Goal: Transaction & Acquisition: Purchase product/service

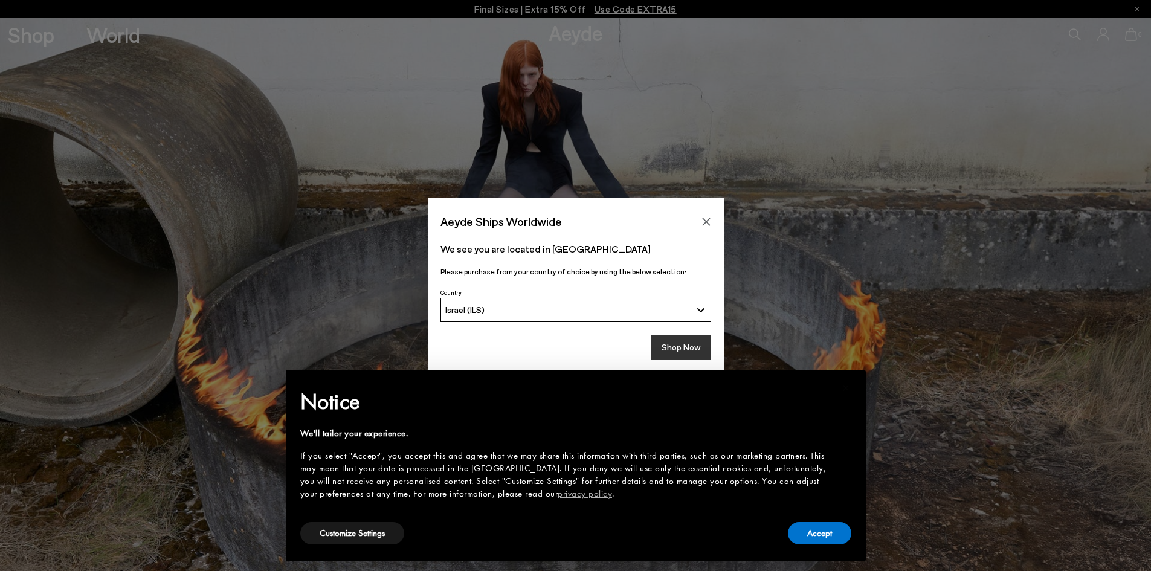
click at [684, 352] on button "Shop Now" at bounding box center [682, 347] width 60 height 25
click at [823, 535] on button "Accept" at bounding box center [819, 533] width 63 height 22
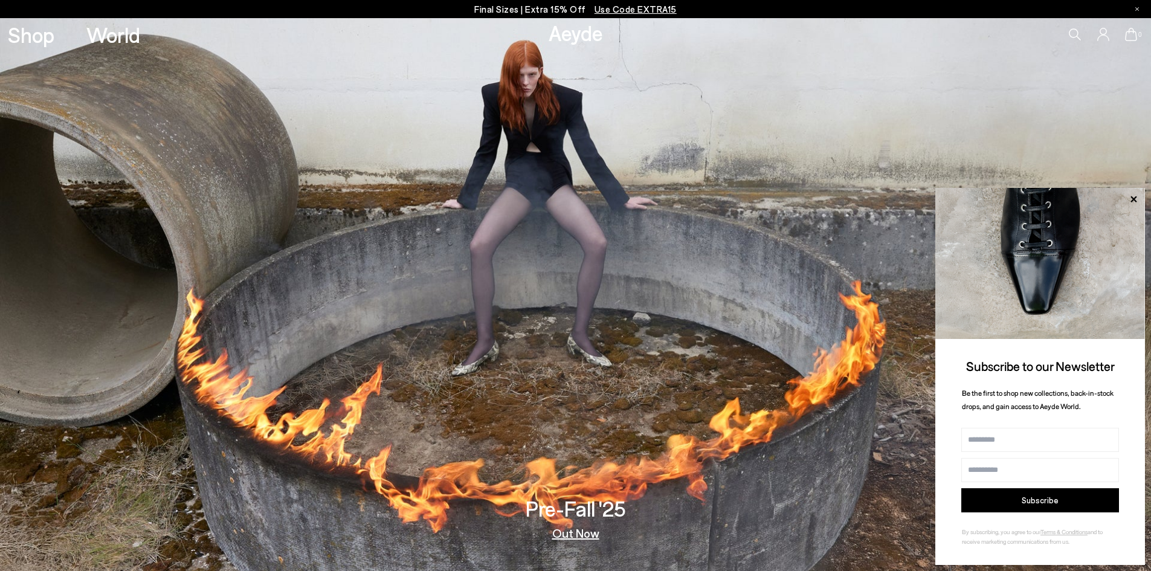
click at [630, 5] on span "Use Code EXTRA15" at bounding box center [636, 9] width 82 height 11
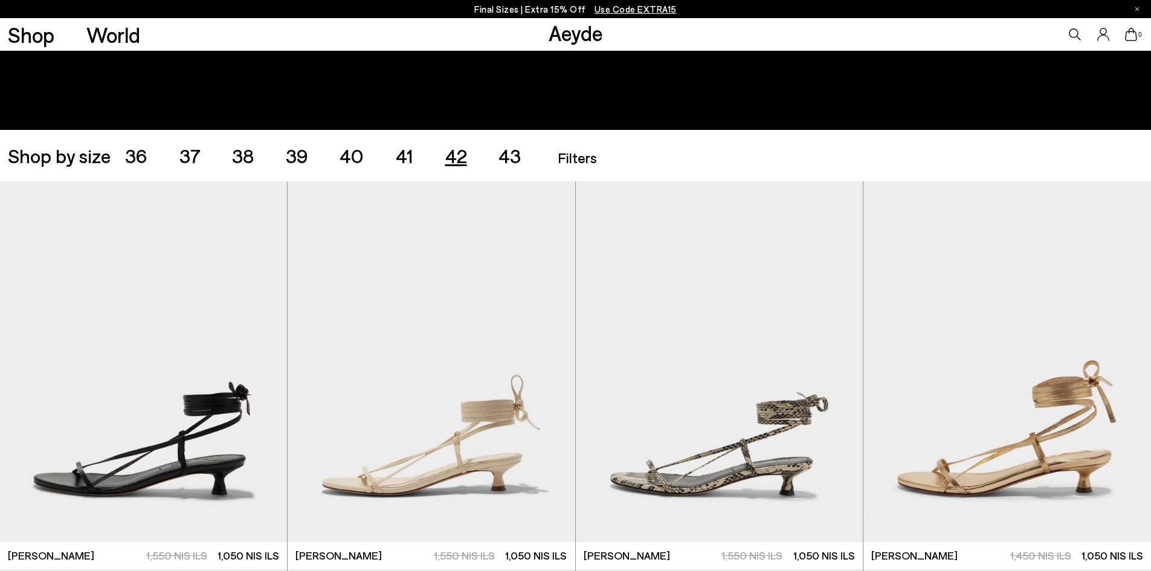
click at [461, 159] on span "42" at bounding box center [456, 155] width 22 height 23
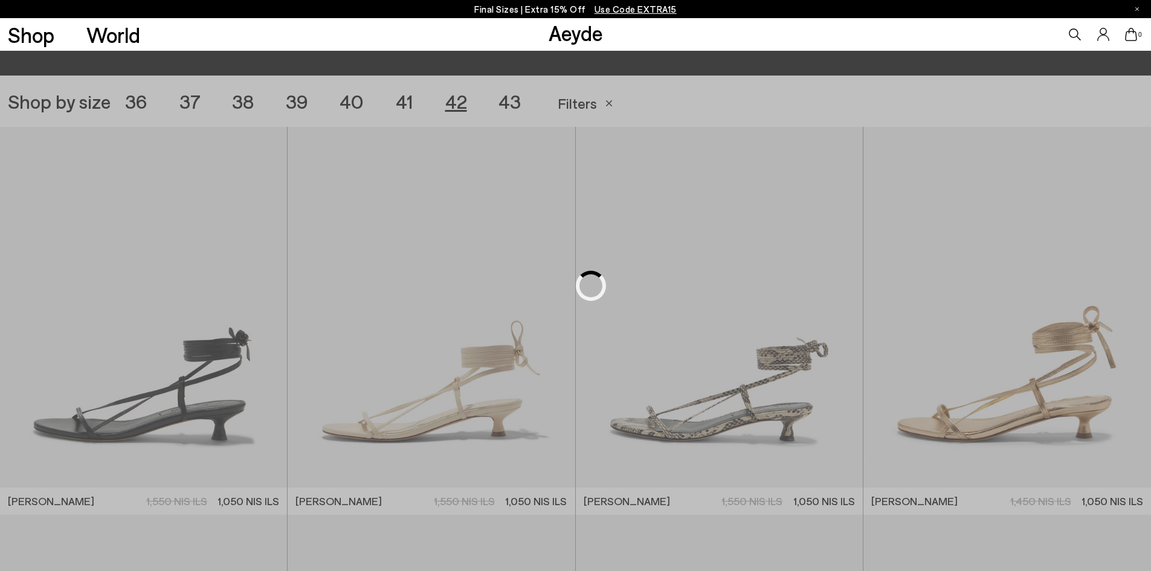
scroll to position [321, 0]
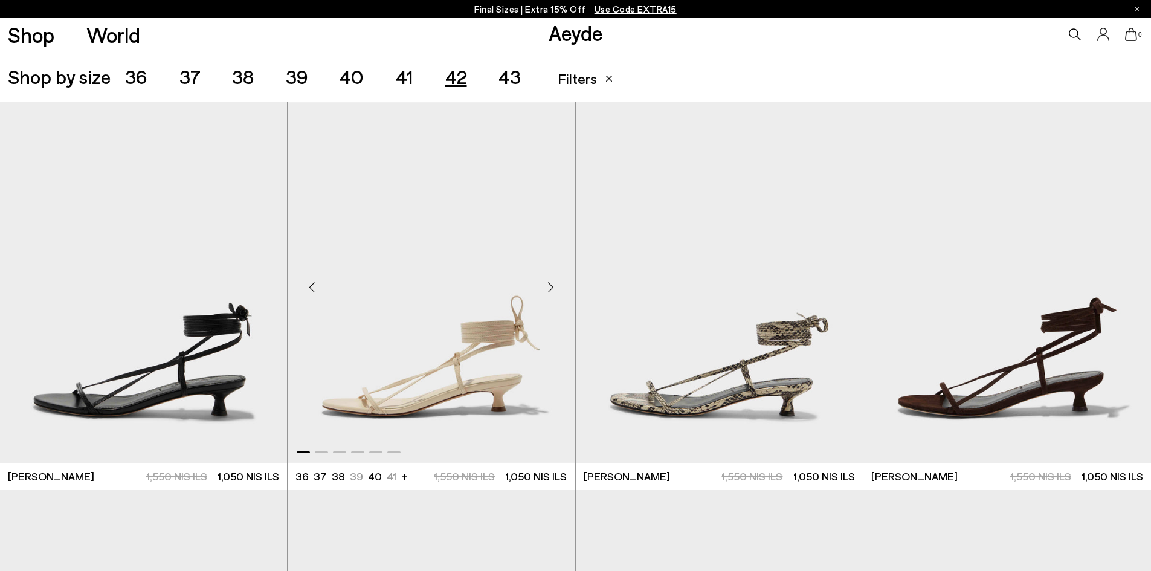
scroll to position [623, 0]
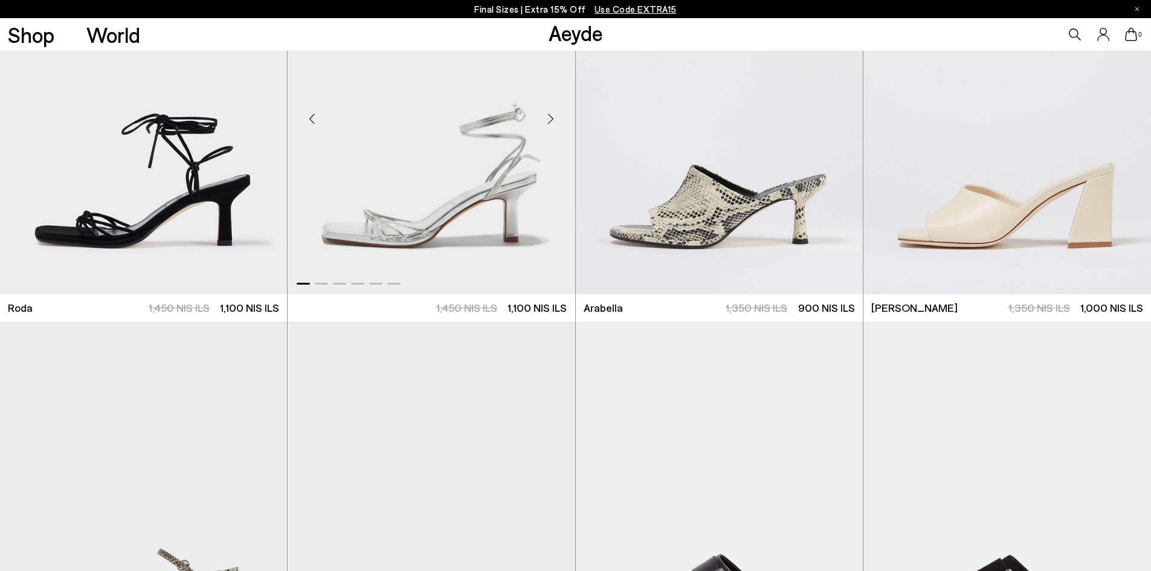
scroll to position [4733, 0]
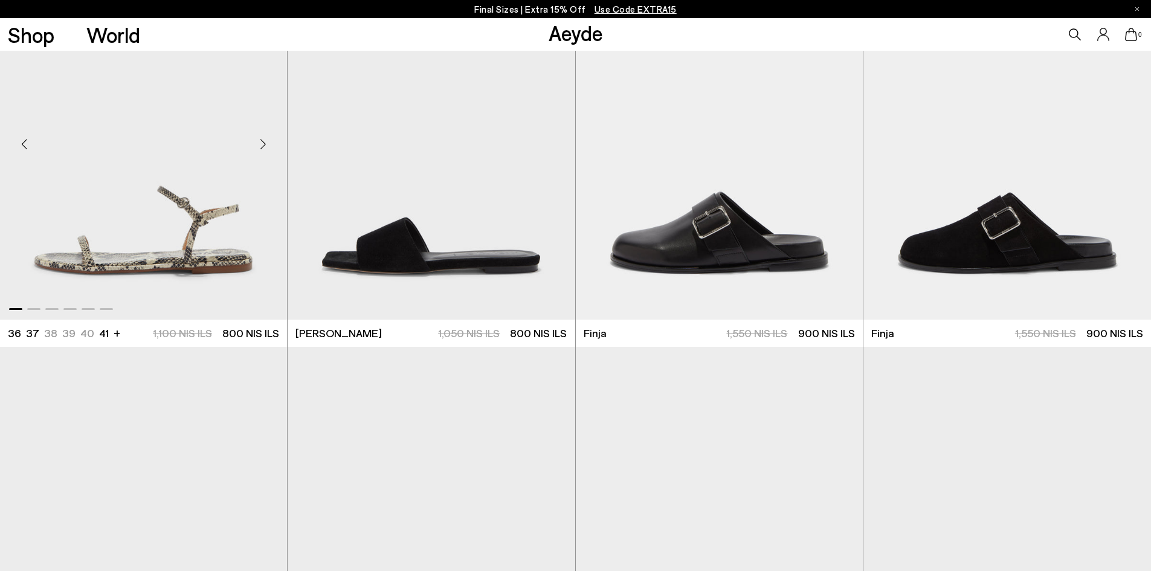
click at [250, 249] on img "1 / 6" at bounding box center [143, 139] width 287 height 361
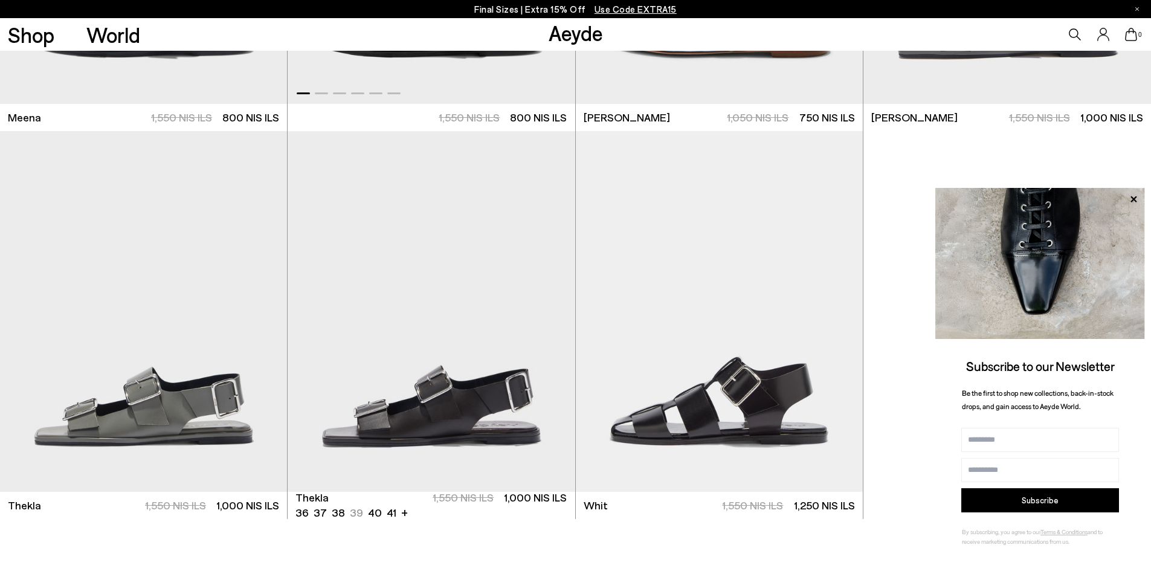
scroll to position [5519, 0]
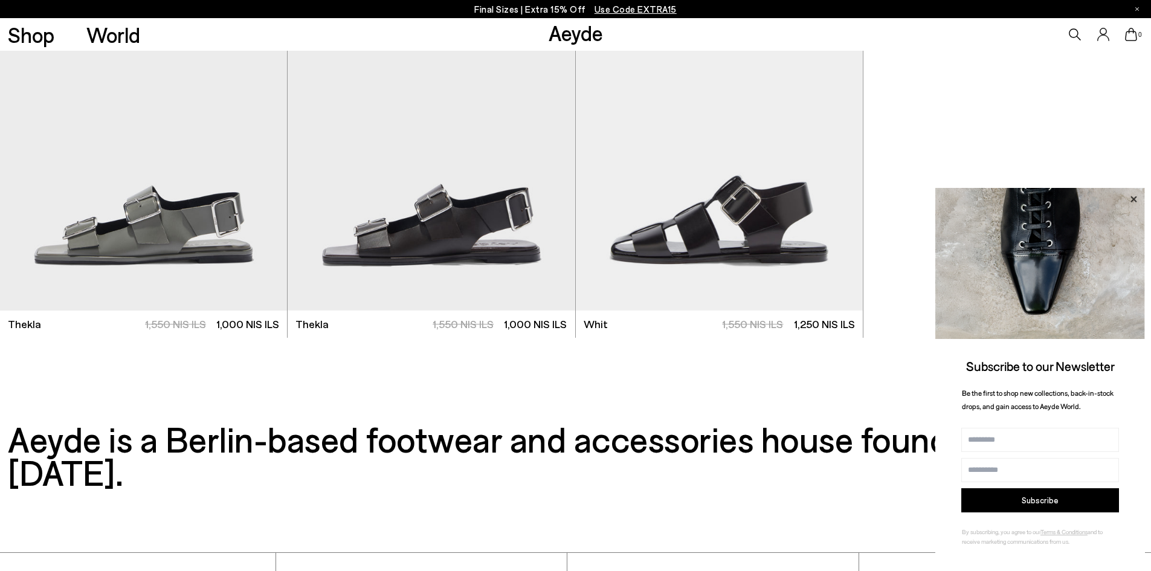
click at [1137, 200] on icon at bounding box center [1134, 200] width 16 height 16
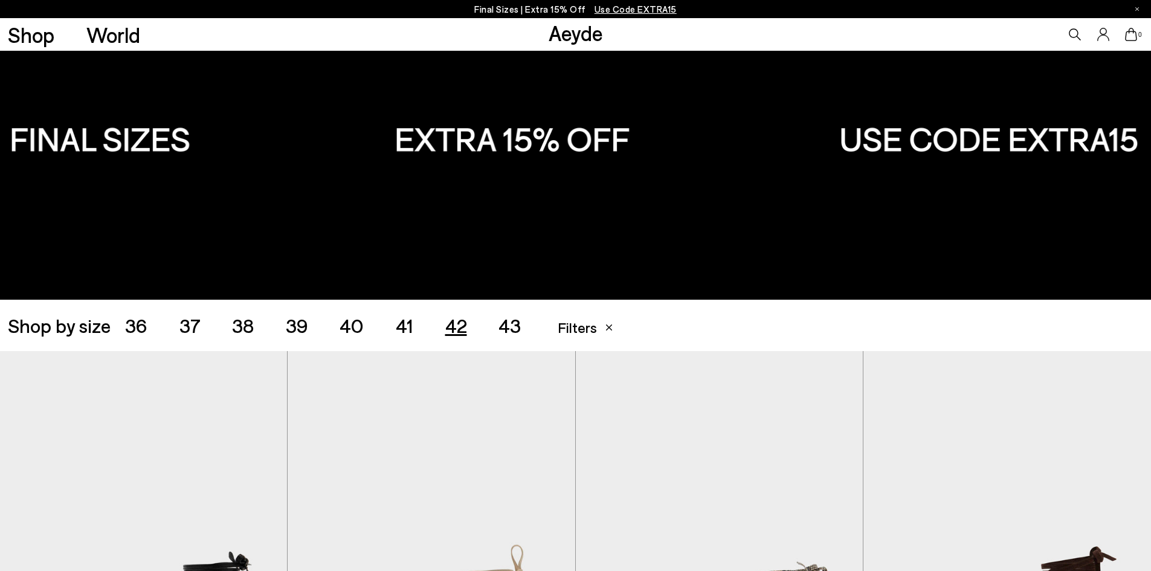
scroll to position [0, 0]
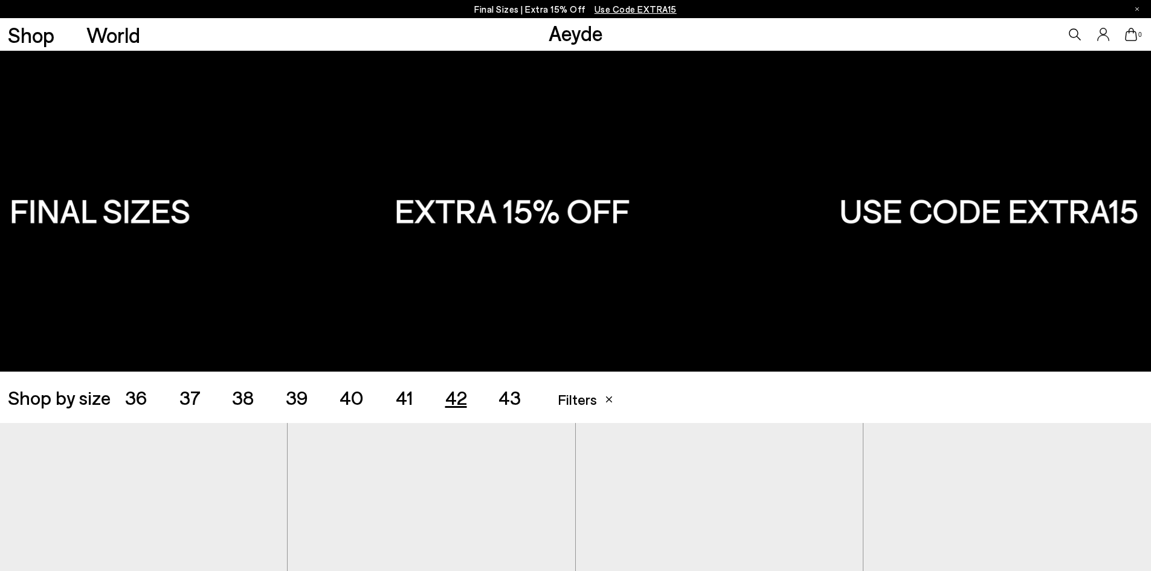
click at [507, 411] on div "Shop by size 36 37 38 39 40 41 42 43 Accessories Filters Filters Apply filters …" at bounding box center [576, 397] width 1136 height 34
click at [507, 402] on span "43" at bounding box center [510, 397] width 22 height 23
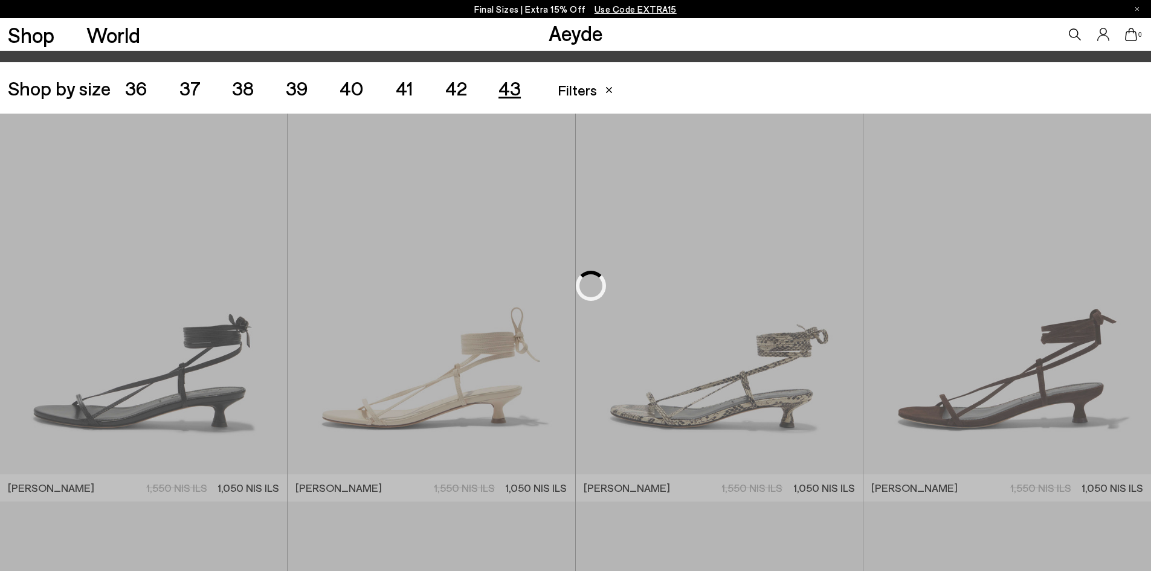
scroll to position [321, 0]
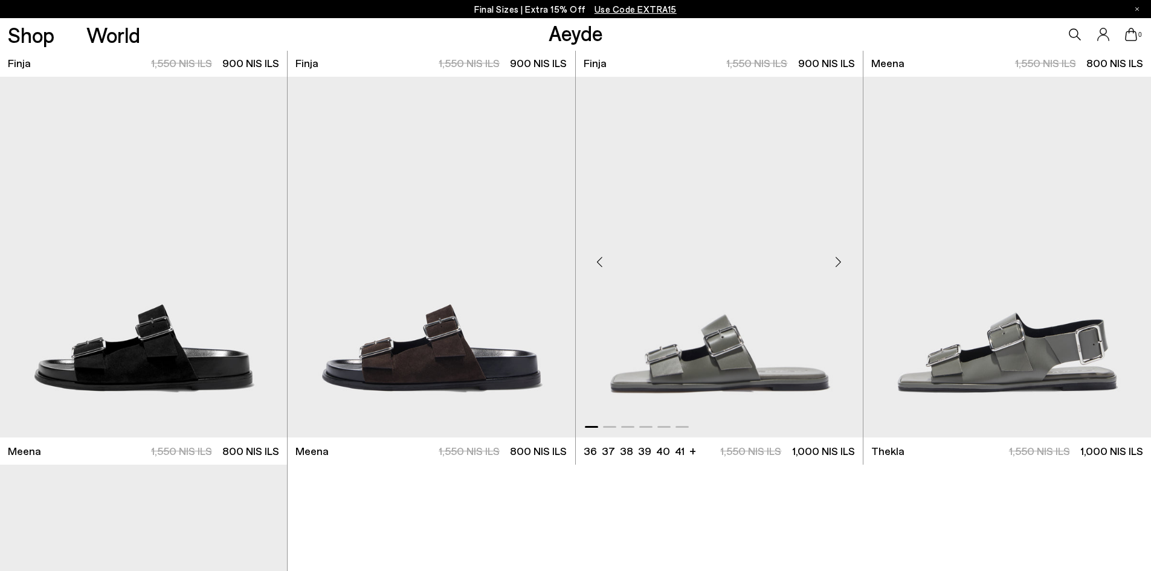
scroll to position [925, 0]
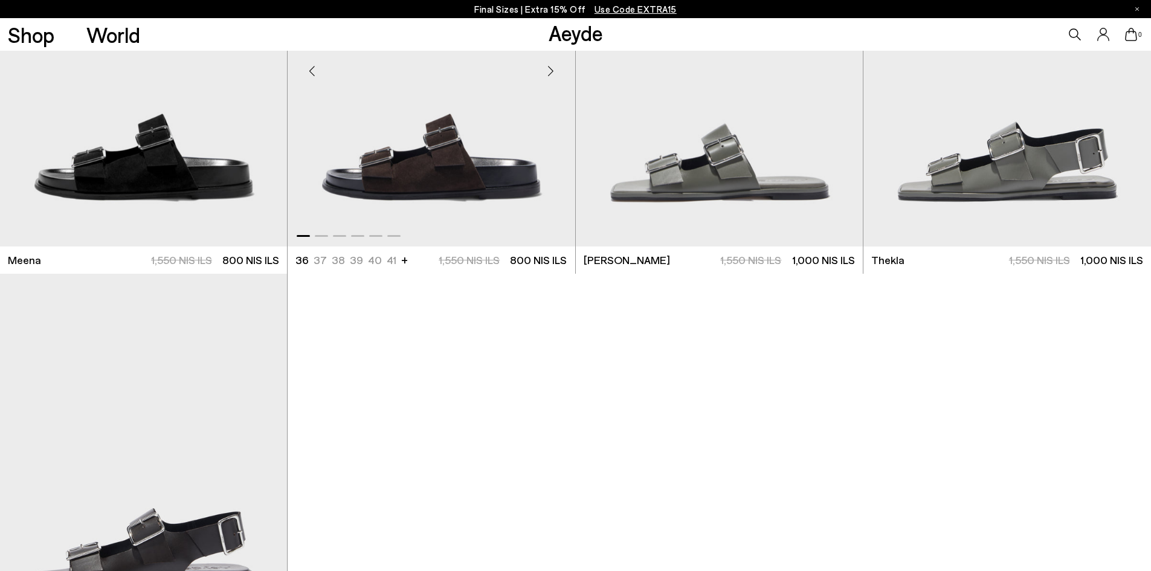
click at [362, 172] on img "1 / 6" at bounding box center [431, 66] width 287 height 361
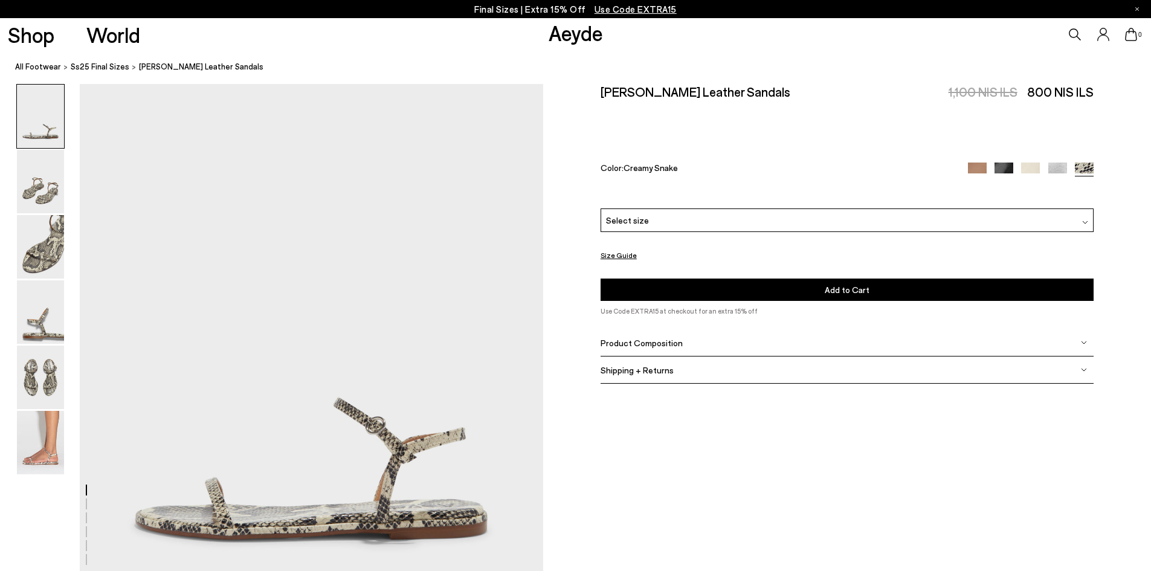
scroll to position [242, 0]
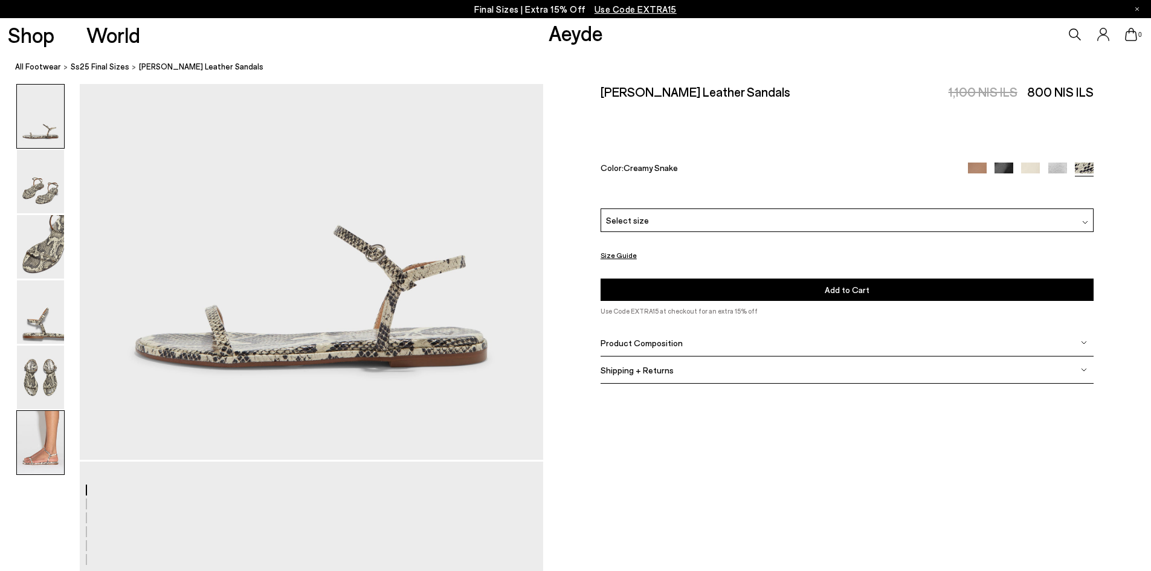
click at [59, 448] on img at bounding box center [40, 442] width 47 height 63
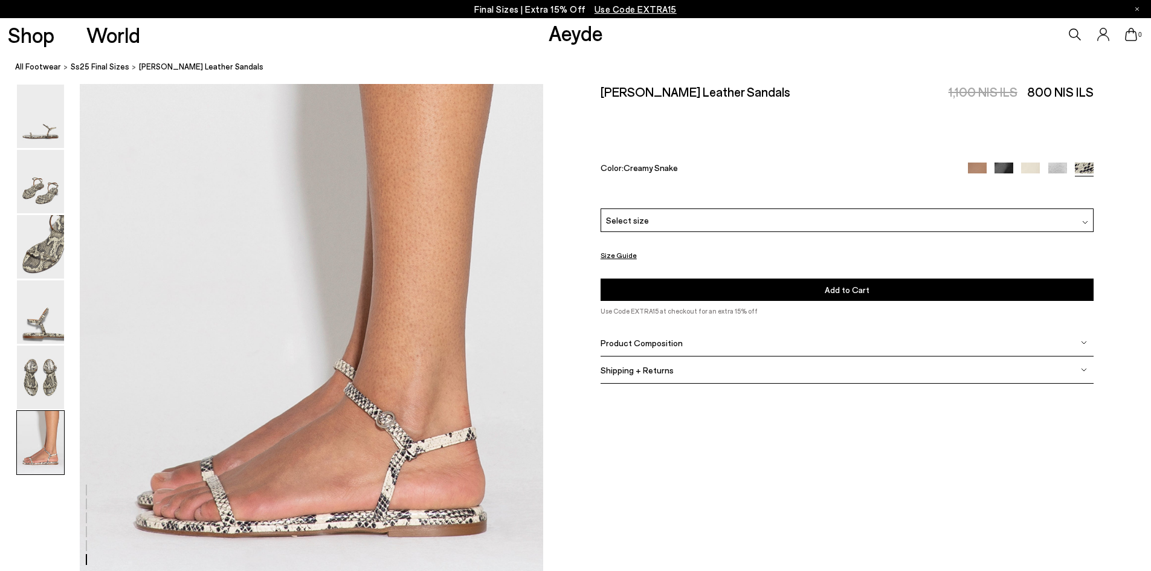
scroll to position [3182, 0]
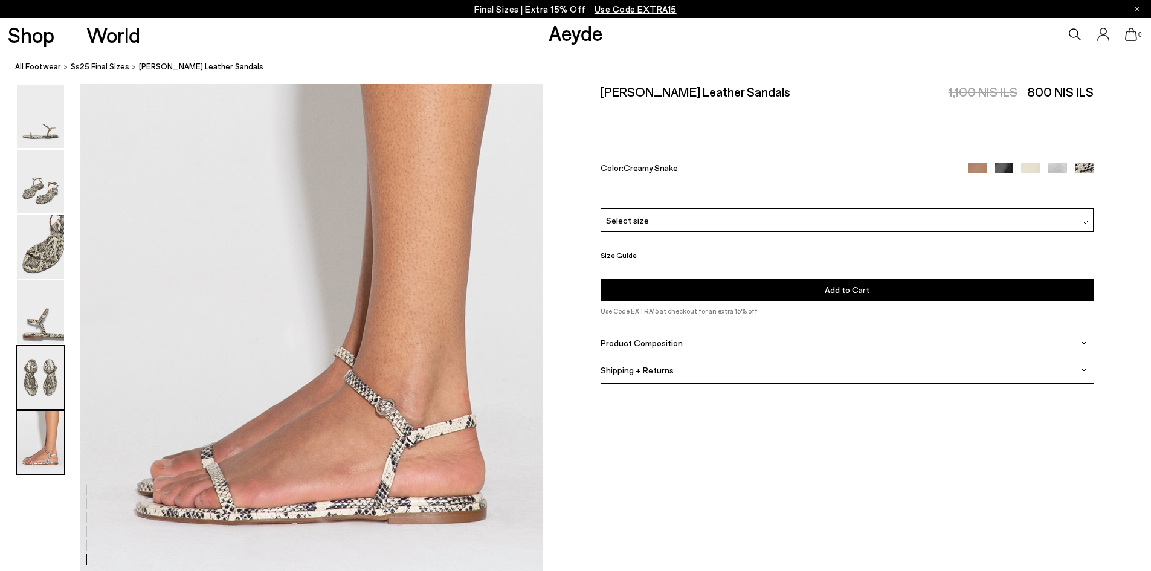
click at [55, 395] on img at bounding box center [40, 377] width 47 height 63
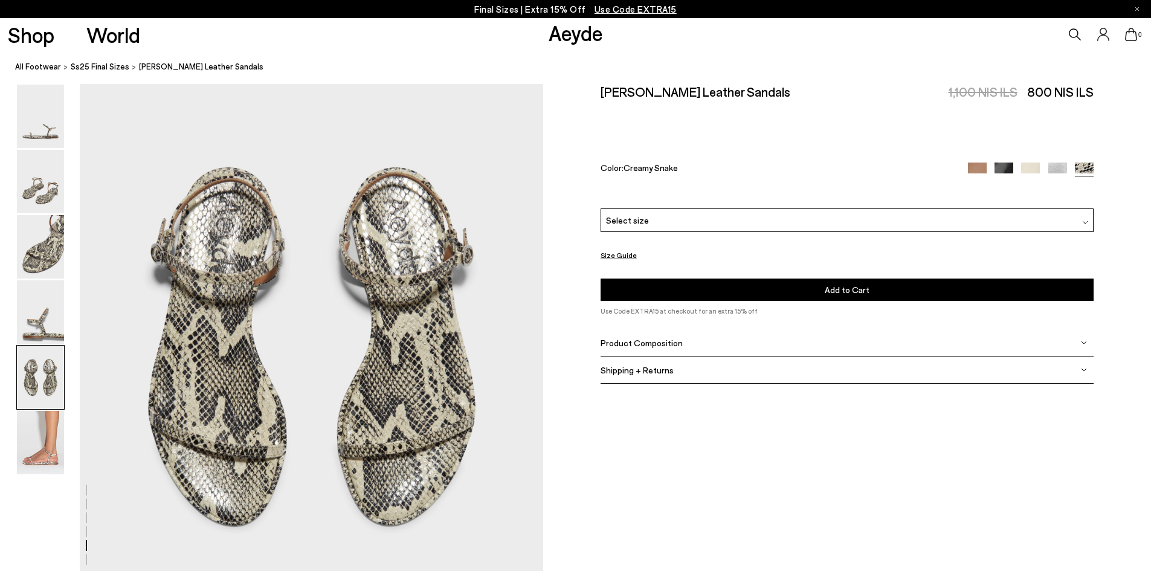
scroll to position [2480, 0]
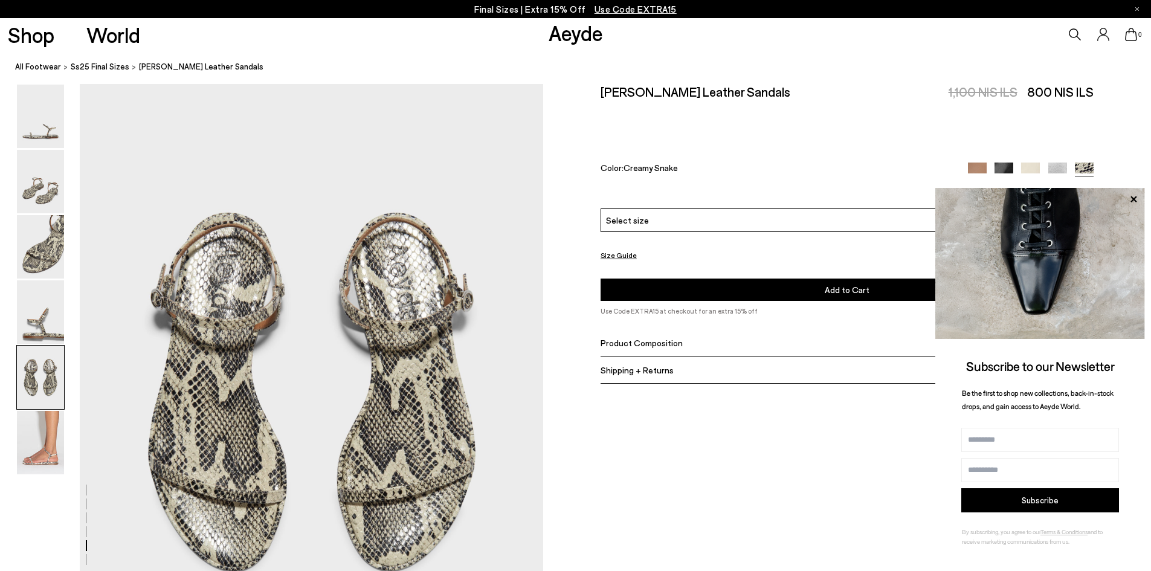
click at [22, 229] on img at bounding box center [40, 246] width 47 height 63
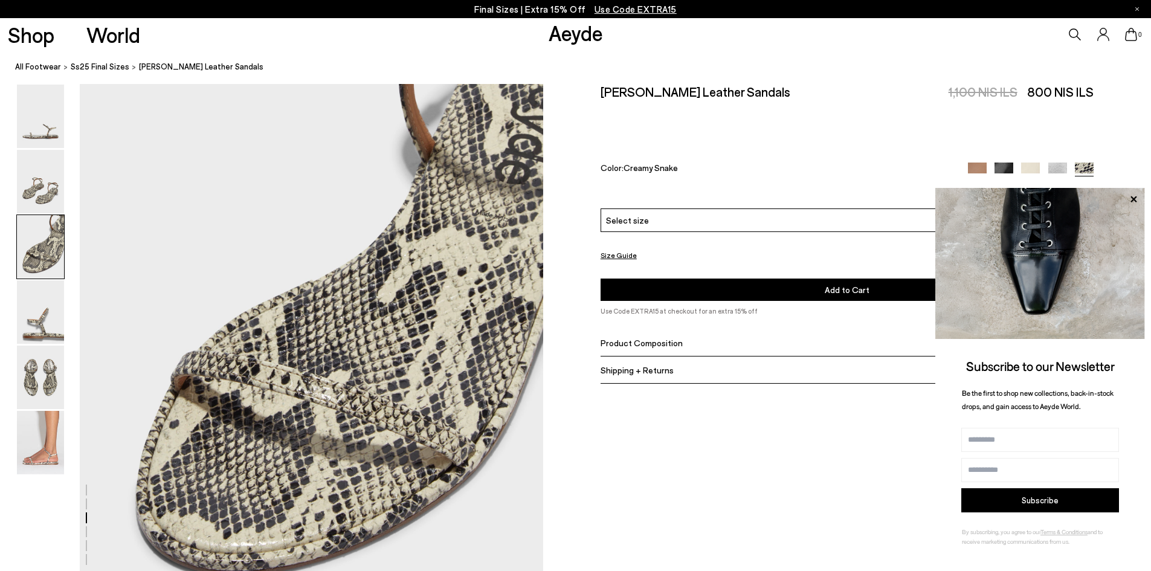
scroll to position [1240, 0]
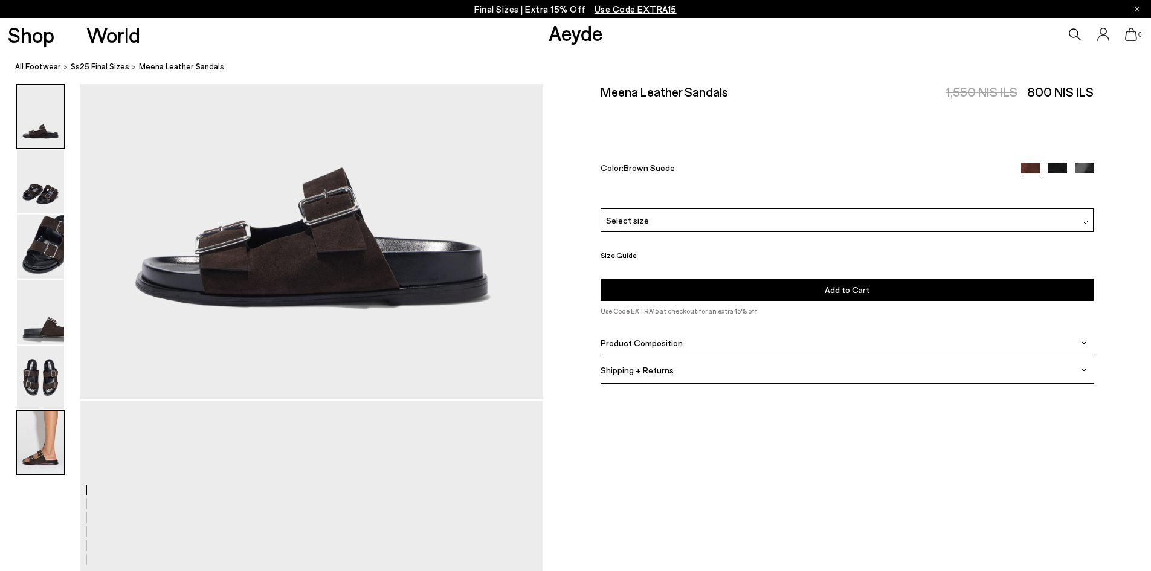
click at [19, 439] on img at bounding box center [40, 442] width 47 height 63
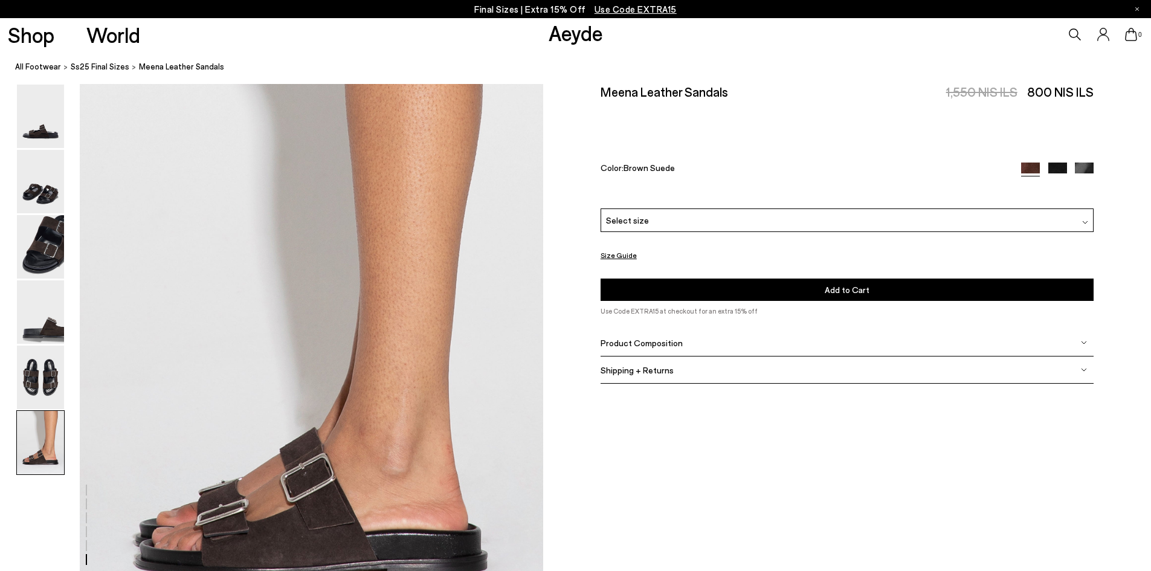
scroll to position [3182, 0]
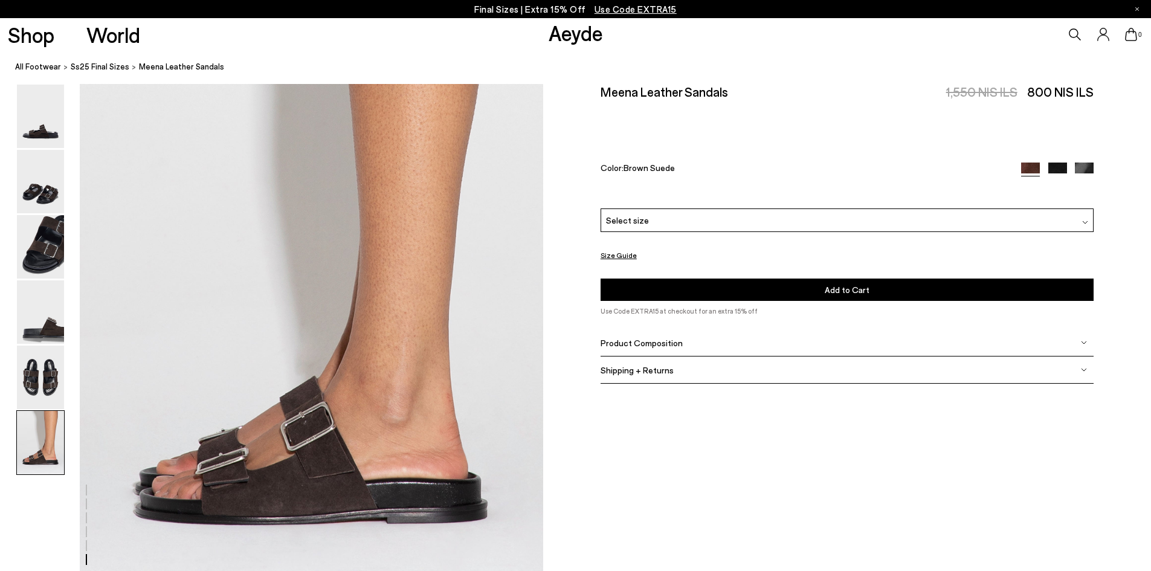
click at [60, 364] on img at bounding box center [40, 377] width 47 height 63
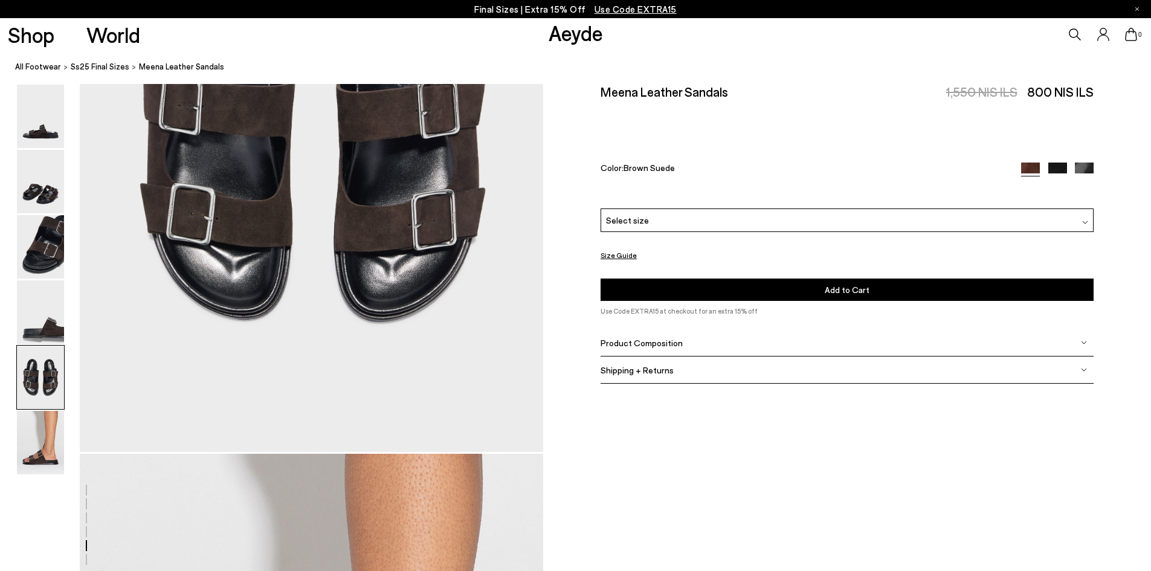
scroll to position [2480, 0]
